Goal: Transaction & Acquisition: Purchase product/service

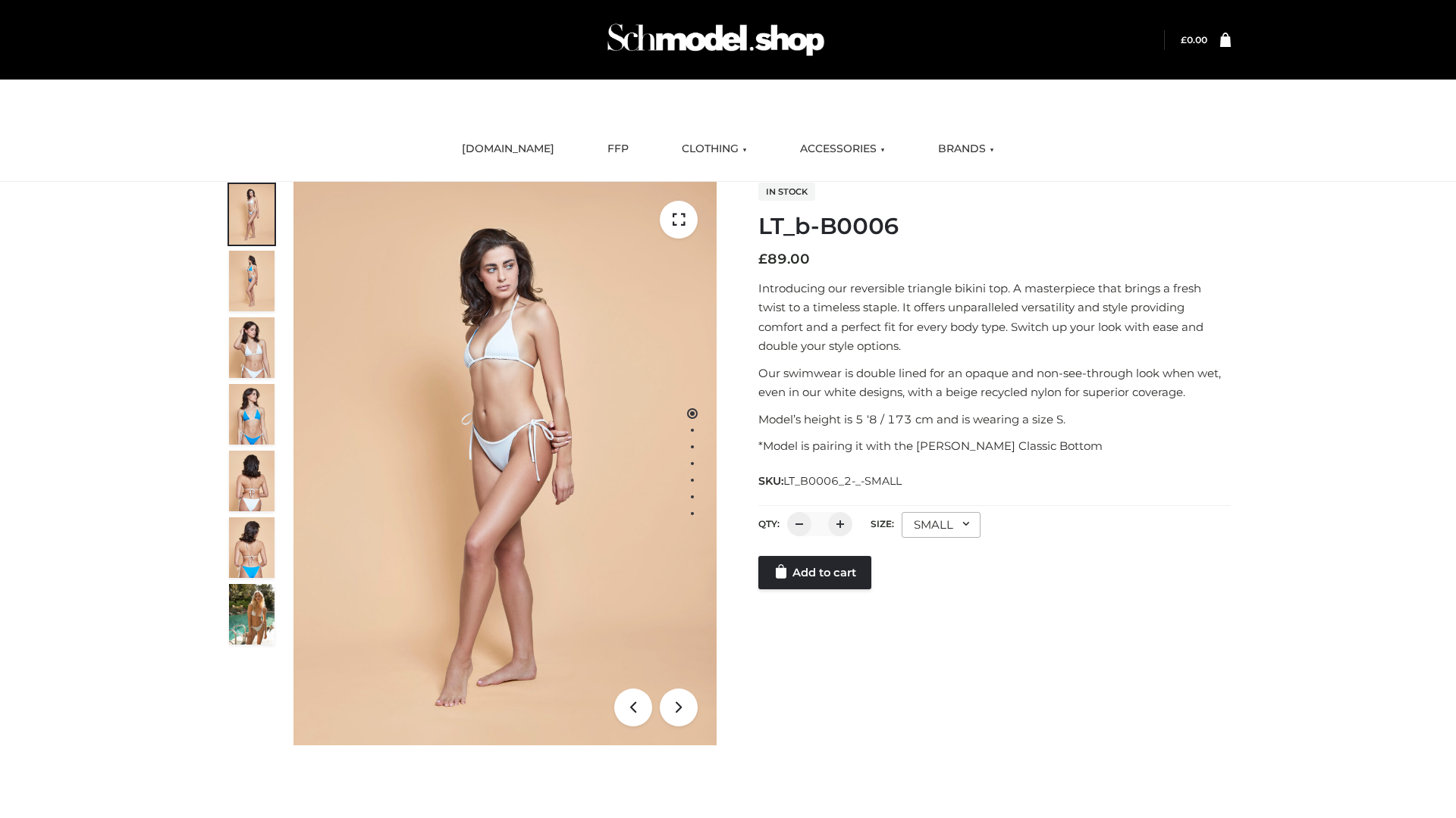
click at [816, 589] on link "Add to cart" at bounding box center [815, 573] width 113 height 34
